Goal: Complete application form: Complete application form

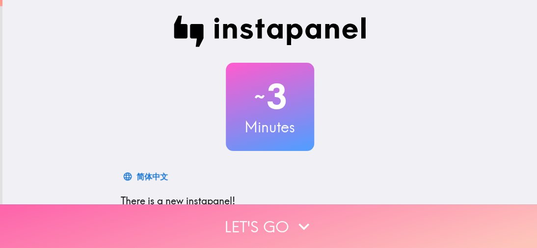
click at [296, 216] on icon "button" at bounding box center [304, 227] width 22 height 22
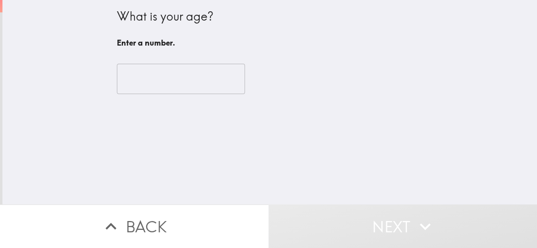
click at [203, 92] on input "number" at bounding box center [181, 79] width 128 height 30
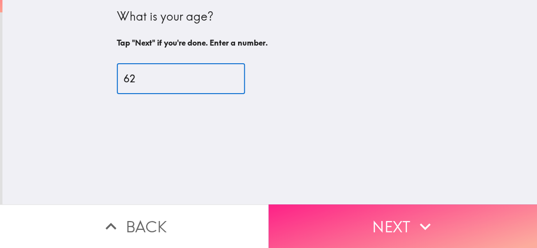
type input "62"
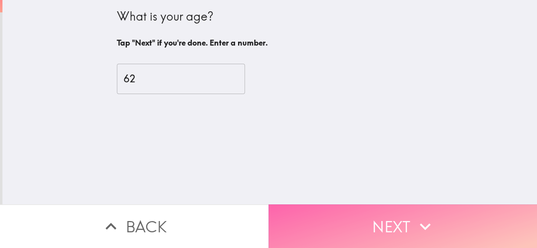
click at [346, 216] on button "Next" at bounding box center [402, 227] width 268 height 44
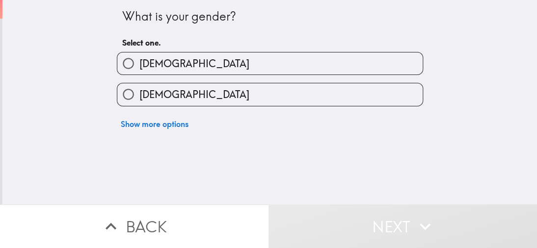
click at [176, 91] on label "[DEMOGRAPHIC_DATA]" at bounding box center [269, 94] width 305 height 22
click at [139, 91] on input "[DEMOGRAPHIC_DATA]" at bounding box center [128, 94] width 22 height 22
radio input "true"
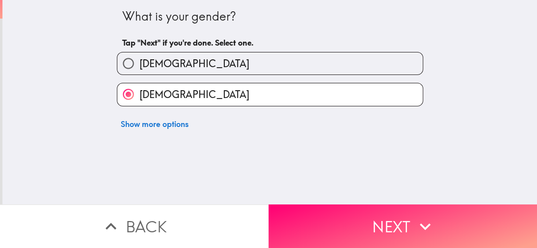
click at [176, 91] on label "[DEMOGRAPHIC_DATA]" at bounding box center [269, 94] width 305 height 22
click at [139, 91] on input "[DEMOGRAPHIC_DATA]" at bounding box center [128, 94] width 22 height 22
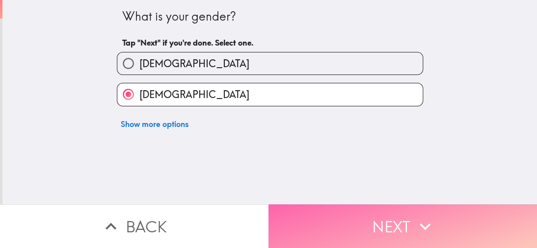
click at [303, 215] on button "Next" at bounding box center [402, 227] width 268 height 44
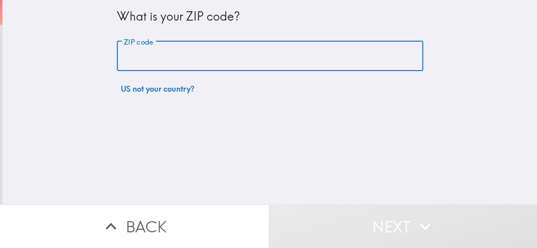
click at [142, 56] on input "ZIP code" at bounding box center [270, 56] width 306 height 30
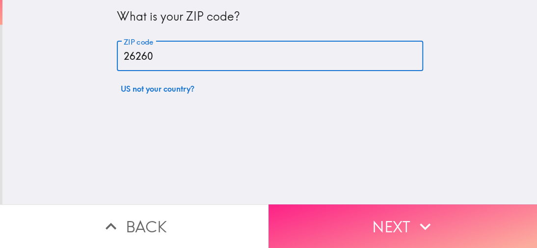
type input "26260"
click at [315, 219] on button "Next" at bounding box center [402, 227] width 268 height 44
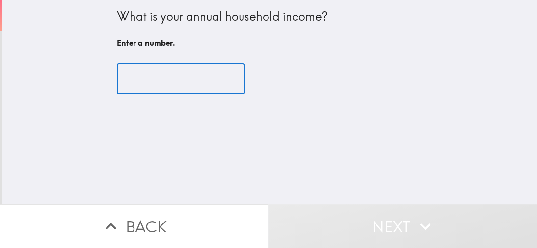
click at [191, 81] on input "number" at bounding box center [181, 79] width 128 height 30
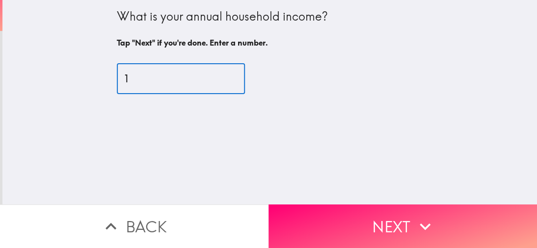
type input "1"
click at [218, 78] on input "1" at bounding box center [181, 79] width 128 height 30
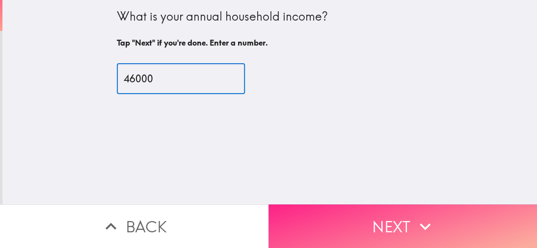
type input "46000"
click at [361, 209] on button "Next" at bounding box center [402, 227] width 268 height 44
